Goal: Find specific page/section: Find specific page/section

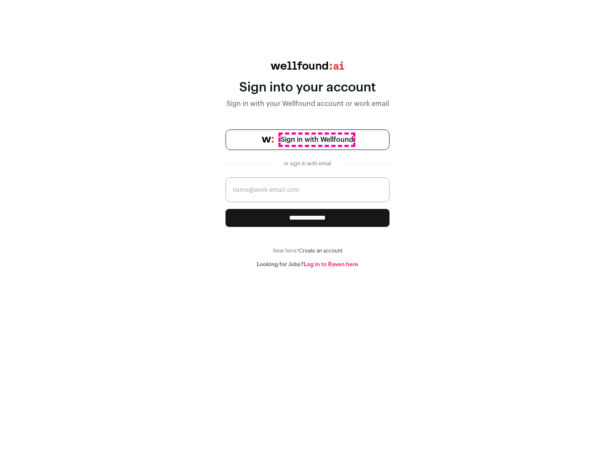
click at [317, 140] on span "Sign in with Wellfound" at bounding box center [317, 140] width 73 height 10
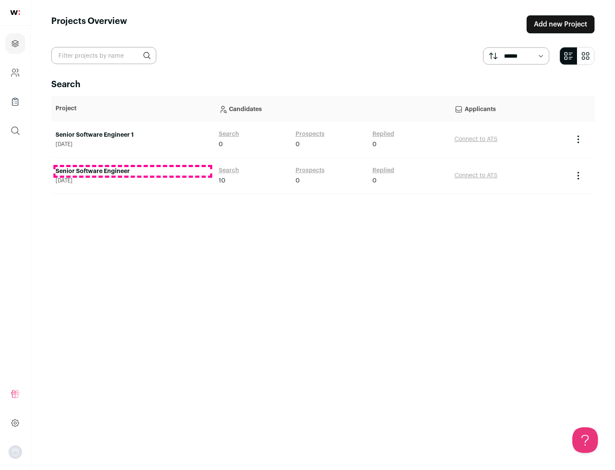
click at [132, 171] on link "Senior Software Engineer" at bounding box center [133, 171] width 155 height 9
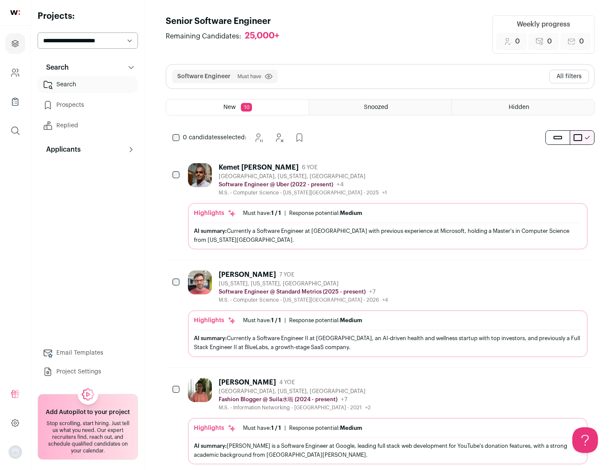
click at [380, 206] on div "Highlights Must have: 1 / 1 How many must haves have been fulfilled? | Response…" at bounding box center [388, 226] width 400 height 47
